Goal: Task Accomplishment & Management: Use online tool/utility

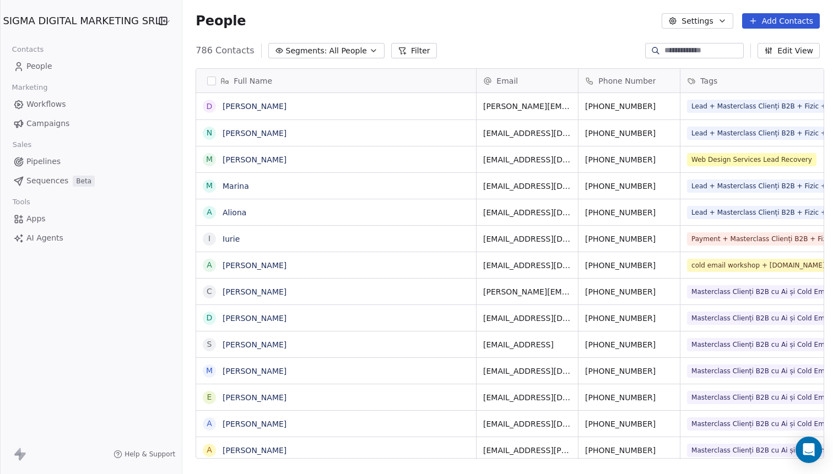
scroll to position [417, 655]
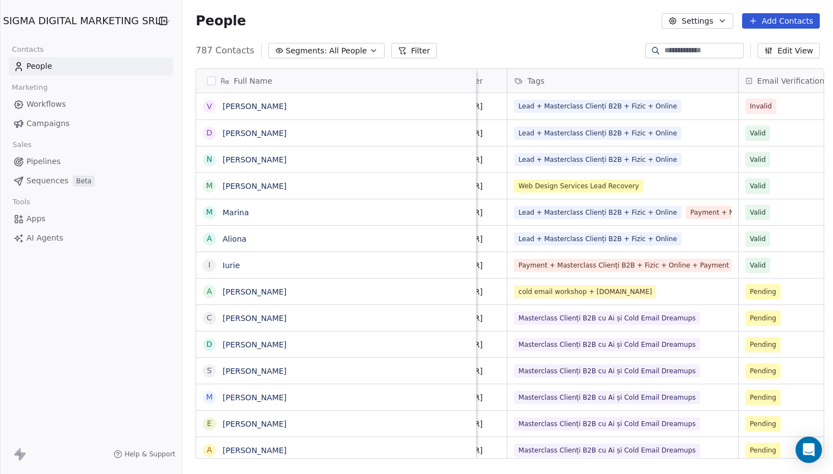
scroll to position [0, 293]
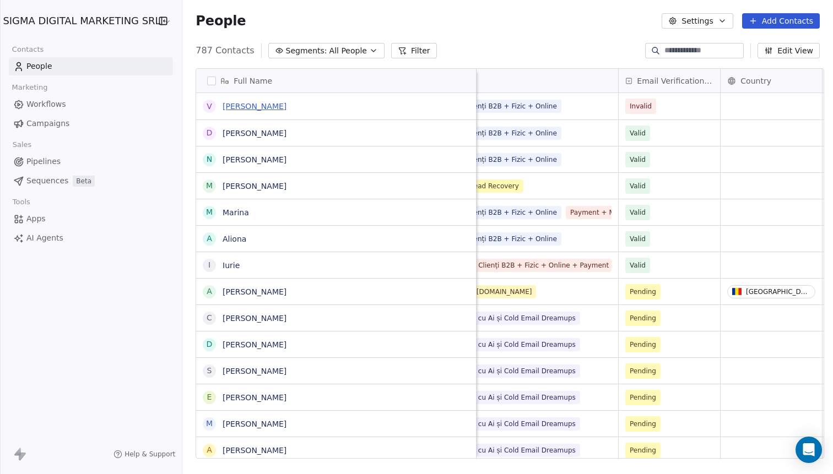
click at [233, 106] on link "[PERSON_NAME]" at bounding box center [255, 106] width 64 height 9
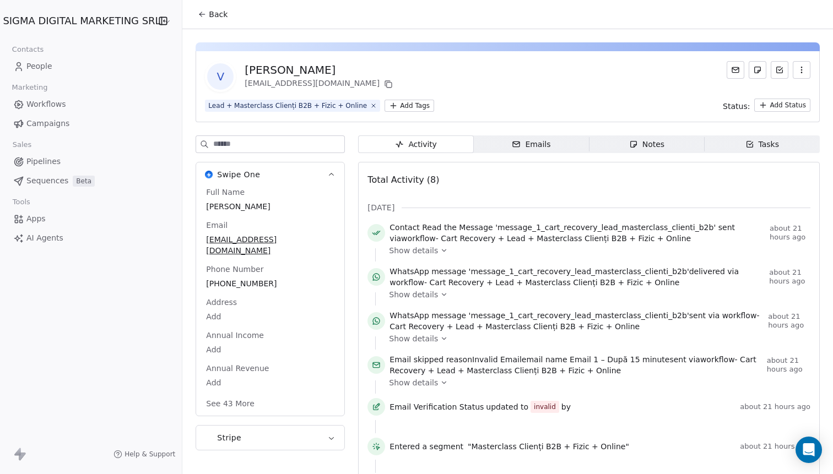
click at [231, 243] on div "victorlinene@gmail.com" at bounding box center [270, 245] width 133 height 24
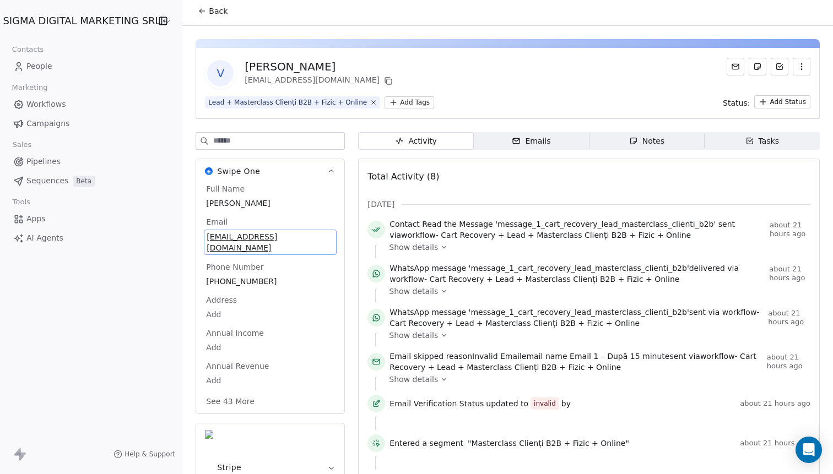
click at [286, 230] on div "Email victorlinene@gmail.com" at bounding box center [270, 235] width 133 height 39
click at [284, 236] on span "victorlinene@gmail.com" at bounding box center [270, 242] width 127 height 22
type input "**********"
click at [348, 254] on html "SIGMA DIGITAL MARKETING SRL Contacts People Marketing Workflows Campaigns Sales…" at bounding box center [416, 237] width 833 height 474
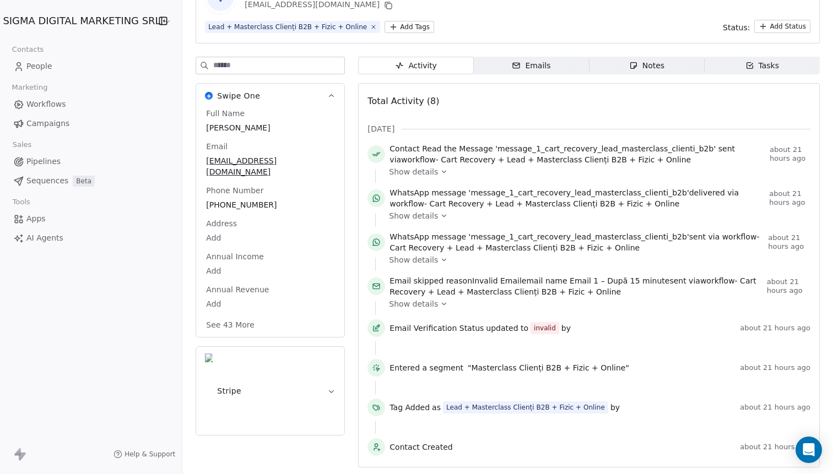
scroll to position [0, 0]
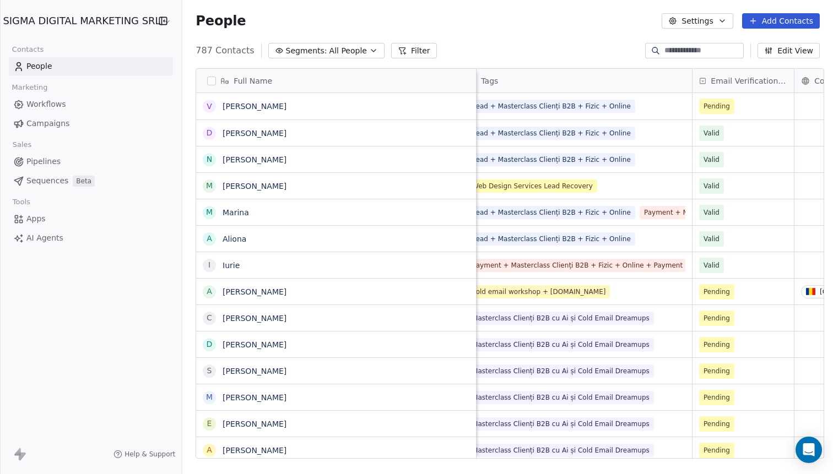
scroll to position [0, 240]
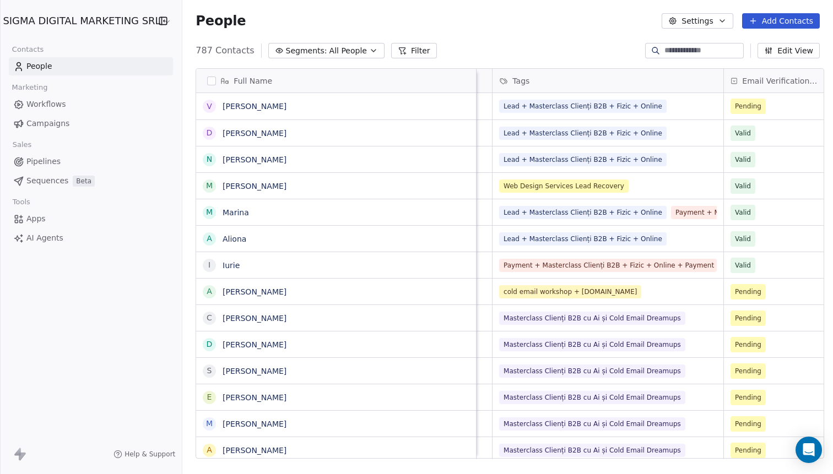
scroll to position [0, 195]
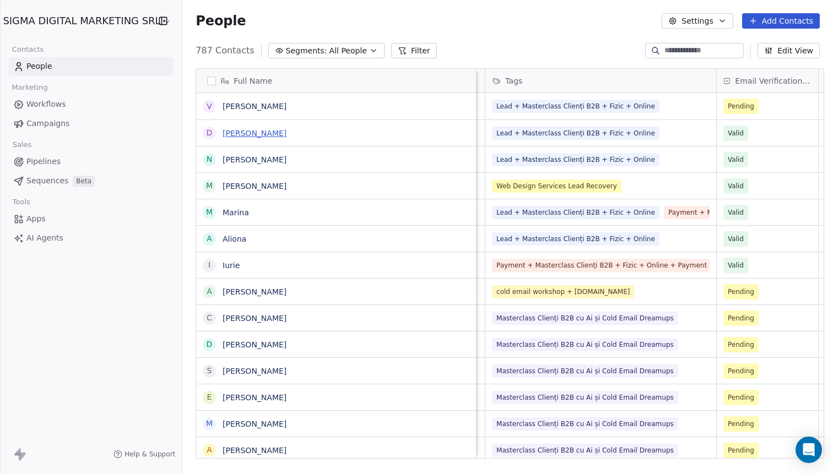
click at [225, 133] on link "[PERSON_NAME]" at bounding box center [255, 133] width 64 height 9
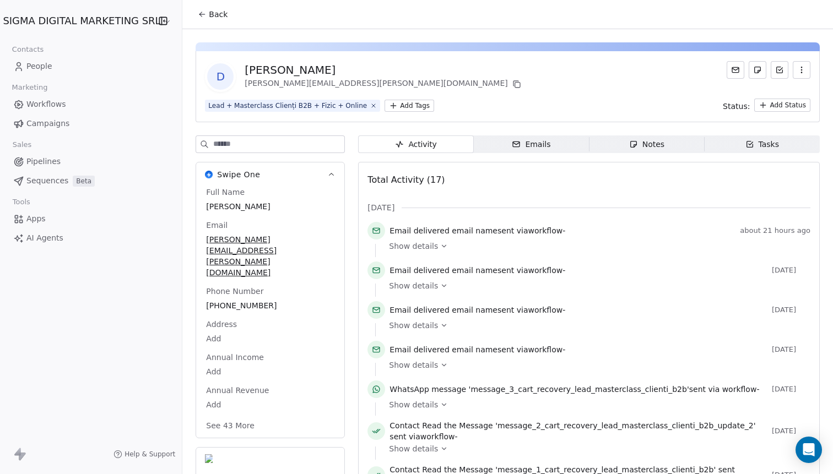
click at [656, 144] on div "Notes" at bounding box center [646, 145] width 35 height 12
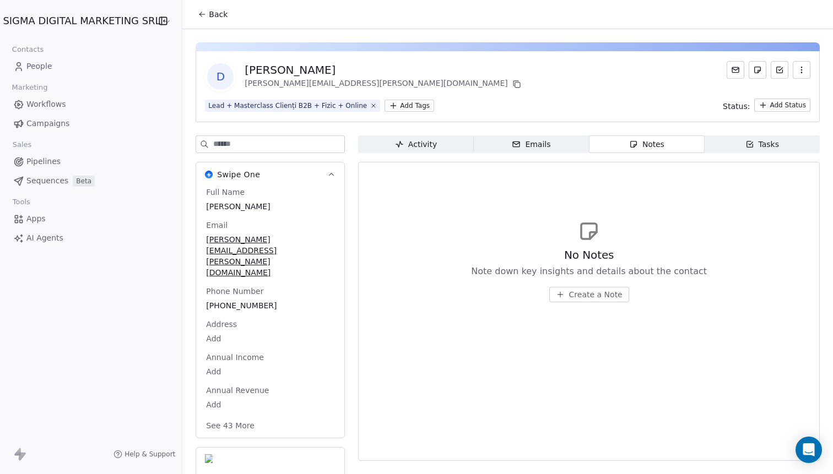
click at [577, 288] on button "Create a Note" at bounding box center [589, 294] width 80 height 15
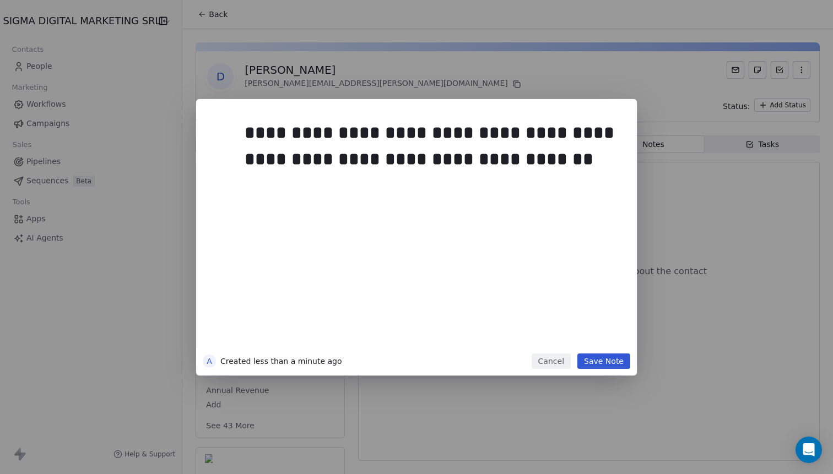
click at [613, 366] on button "Save Note" at bounding box center [603, 361] width 53 height 15
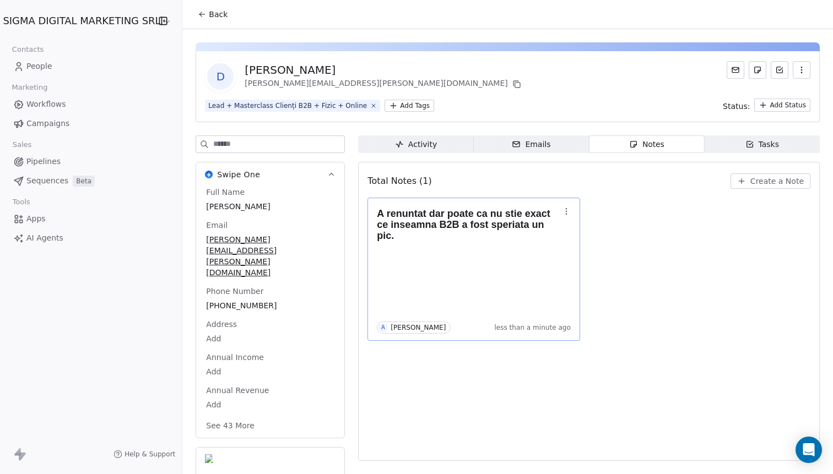
click at [565, 207] on button "button" at bounding box center [566, 211] width 15 height 15
click at [621, 204] on div "A renuntat dar poate ca nu stie exact ce inseamna B2B a fost speriata un pic. A…" at bounding box center [588, 269] width 443 height 143
click at [746, 182] on icon "button" at bounding box center [741, 181] width 9 height 9
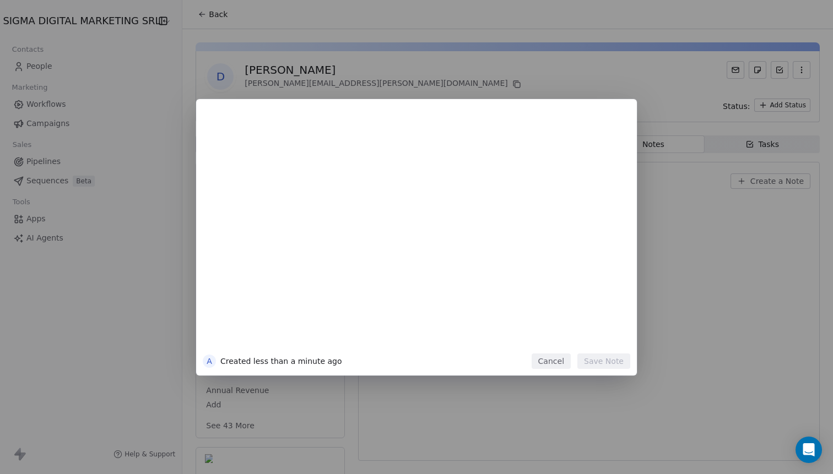
click at [546, 368] on button "Cancel" at bounding box center [551, 361] width 39 height 15
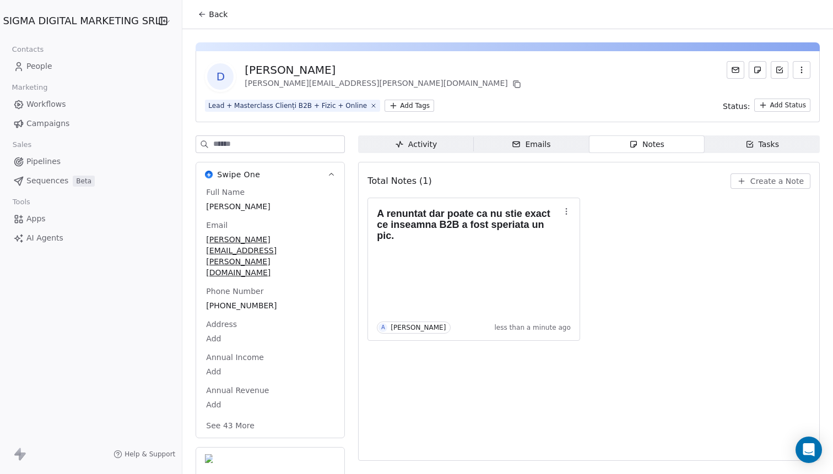
click at [759, 187] on button "Create a Note" at bounding box center [770, 181] width 80 height 15
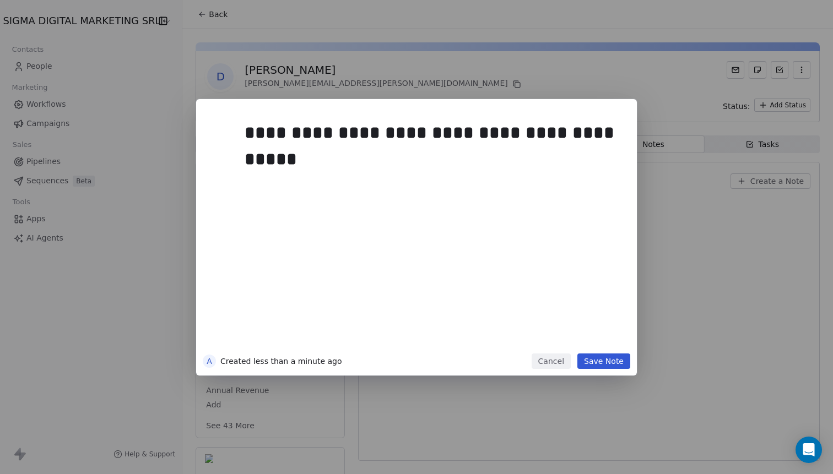
click at [614, 363] on button "Save Note" at bounding box center [603, 361] width 53 height 15
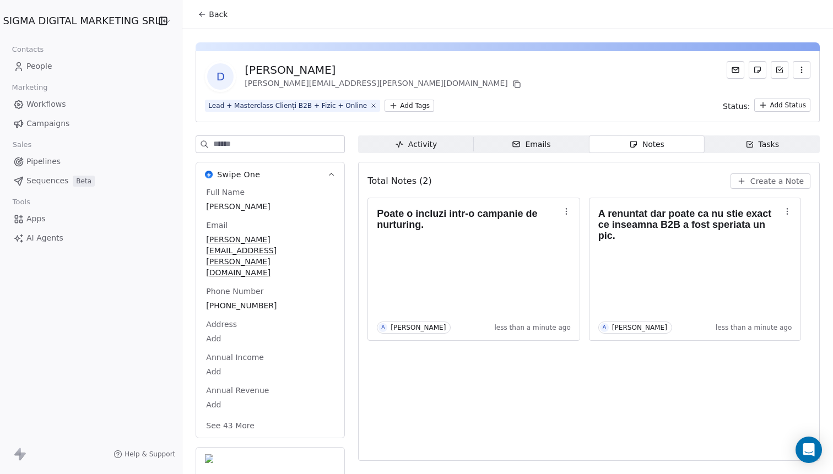
click at [446, 147] on span "Activity Activity" at bounding box center [415, 145] width 115 height 18
